Goal: Navigation & Orientation: Find specific page/section

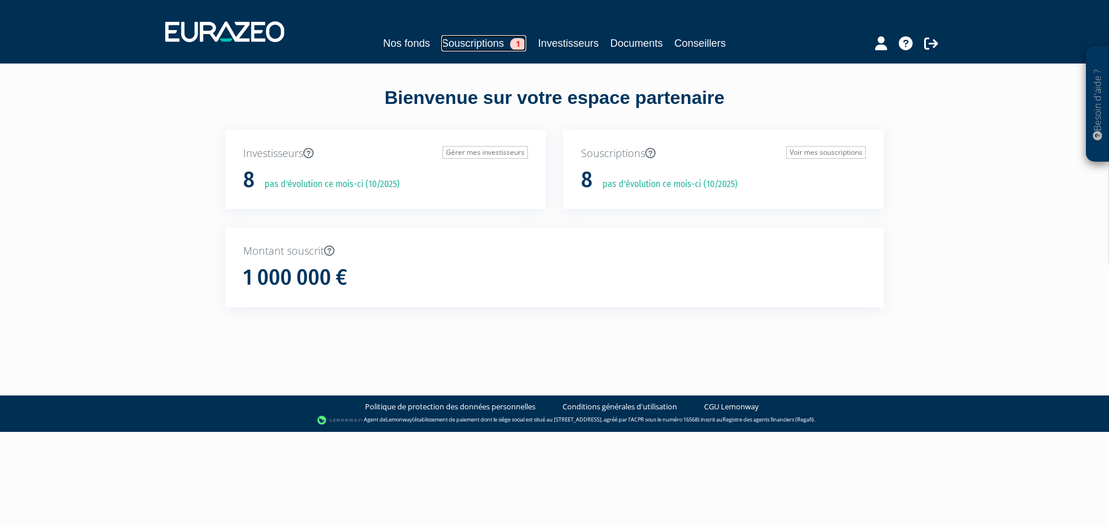
click at [462, 42] on link "Souscriptions 1" at bounding box center [483, 43] width 85 height 16
